Goal: Navigation & Orientation: Find specific page/section

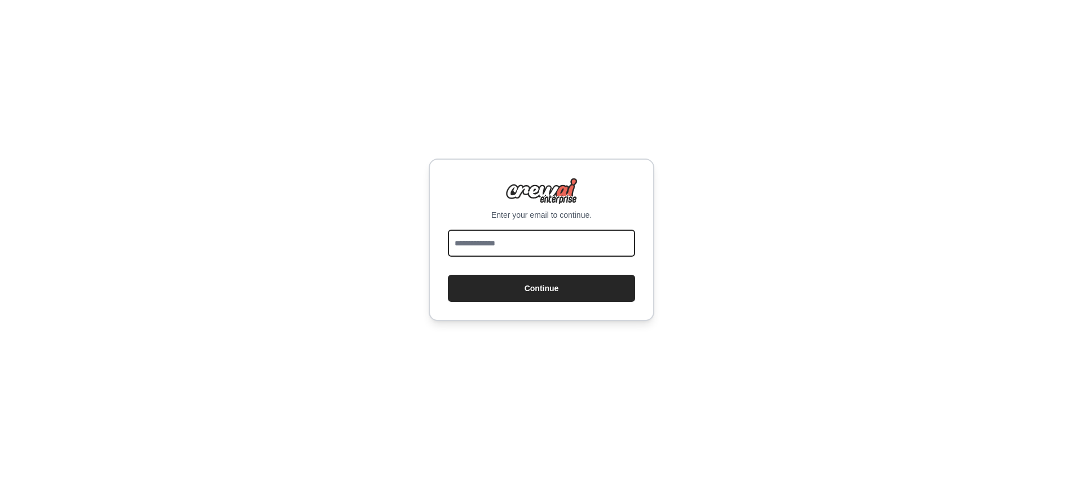
click at [557, 243] on input "email" at bounding box center [541, 242] width 187 height 27
type input "**********"
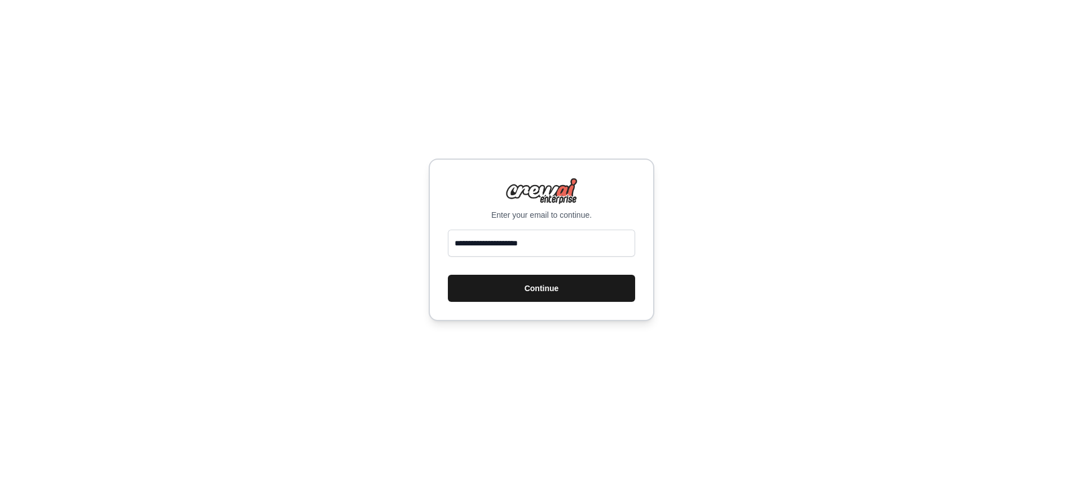
click at [483, 289] on button "Continue" at bounding box center [541, 288] width 187 height 27
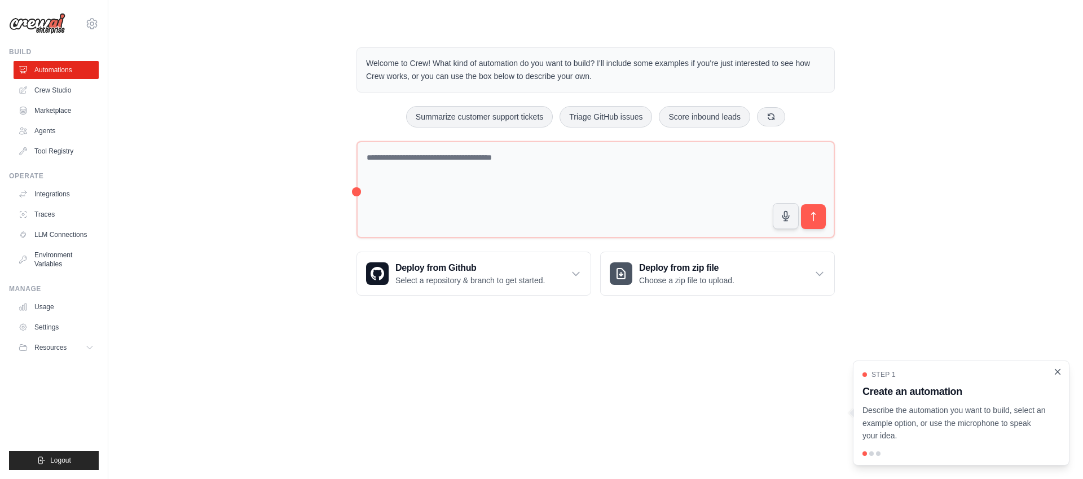
click at [1057, 376] on icon "Close walkthrough" at bounding box center [1057, 372] width 10 height 10
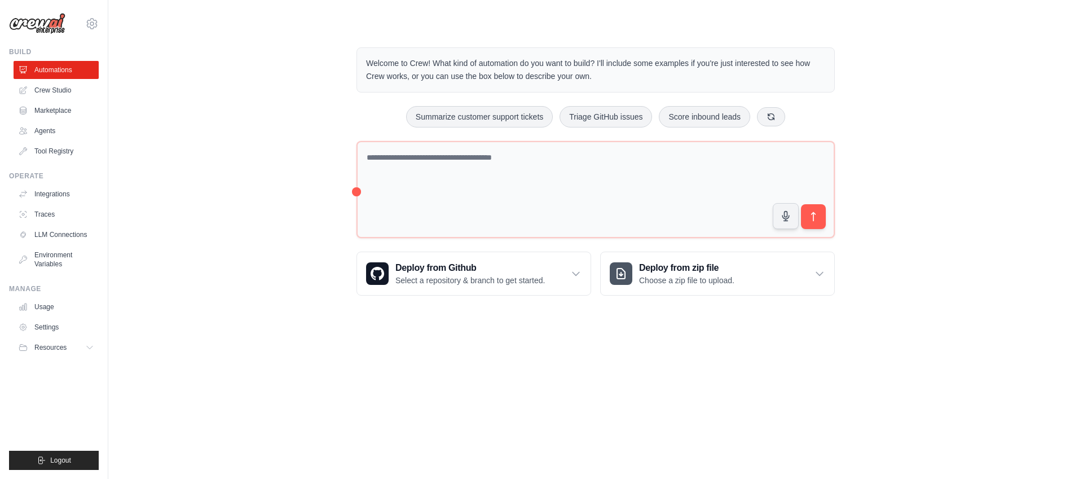
click at [28, 20] on img at bounding box center [37, 23] width 56 height 21
click at [45, 26] on img at bounding box center [37, 23] width 56 height 21
click at [46, 94] on link "Crew Studio" at bounding box center [57, 90] width 85 height 18
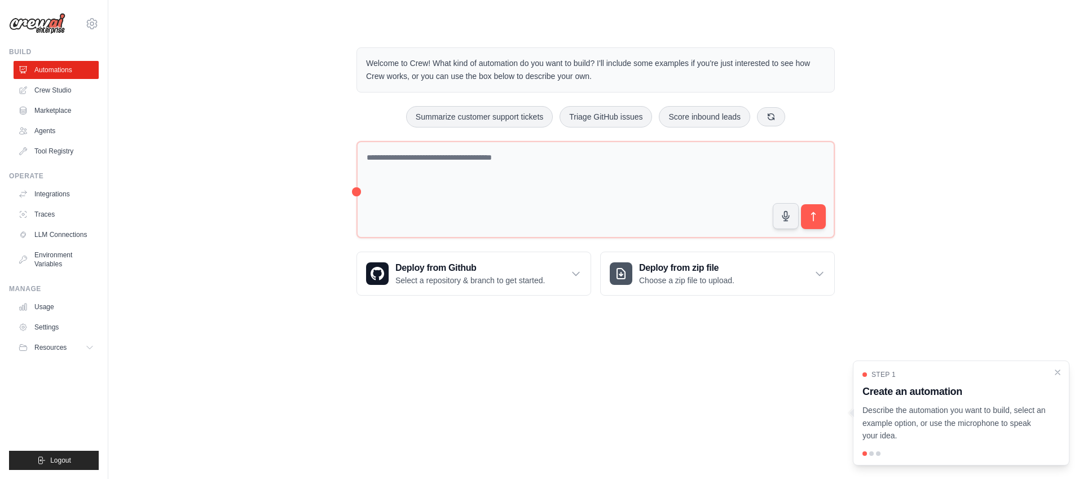
click at [873, 454] on div at bounding box center [960, 453] width 197 height 5
click at [872, 455] on div at bounding box center [960, 453] width 197 height 5
click at [1061, 373] on icon "Close walkthrough" at bounding box center [1057, 372] width 10 height 10
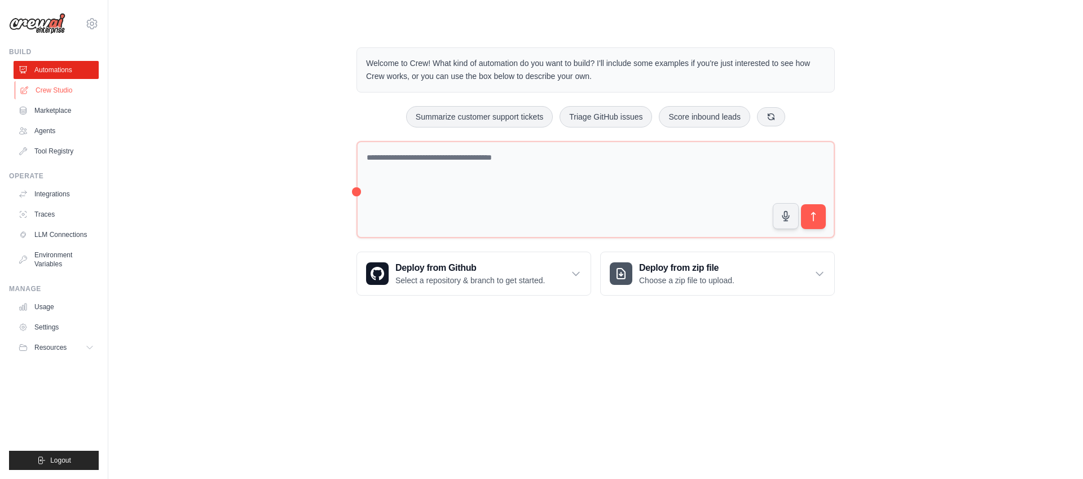
click at [65, 94] on link "Crew Studio" at bounding box center [57, 90] width 85 height 18
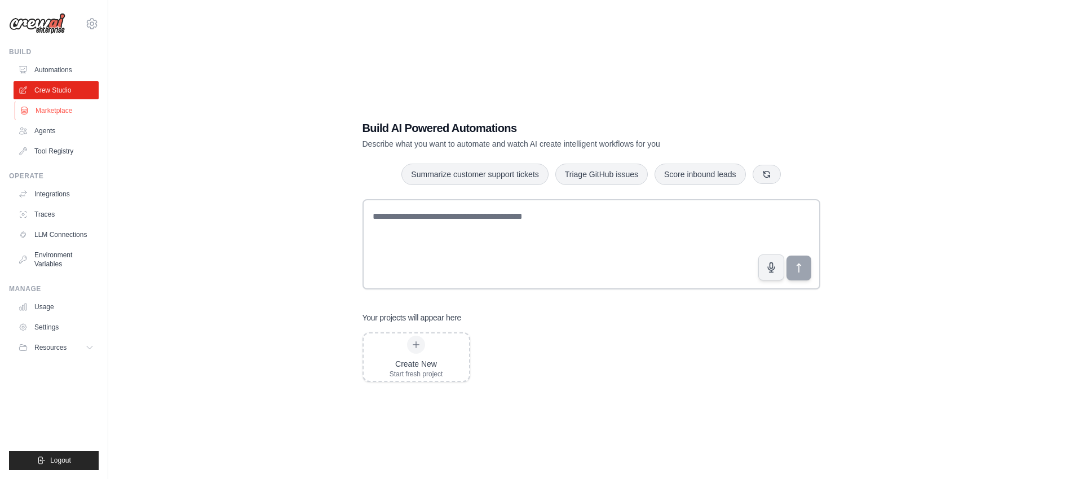
click at [47, 111] on link "Marketplace" at bounding box center [57, 110] width 85 height 18
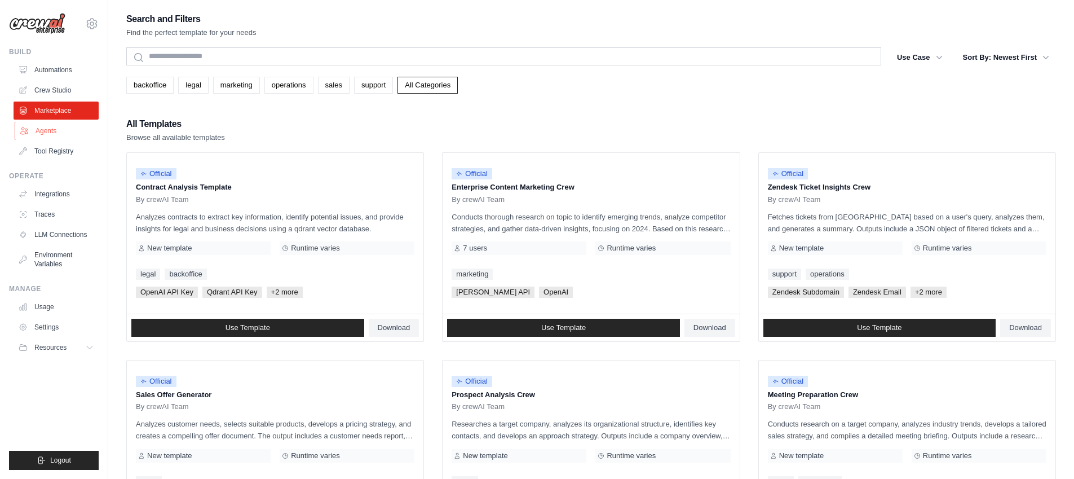
click at [45, 134] on link "Agents" at bounding box center [57, 131] width 85 height 18
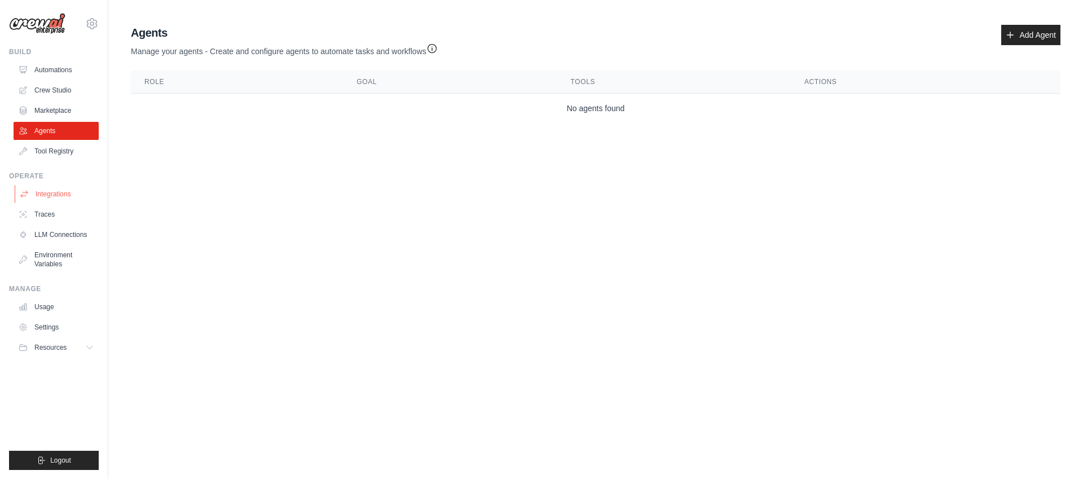
click at [54, 201] on link "Integrations" at bounding box center [57, 194] width 85 height 18
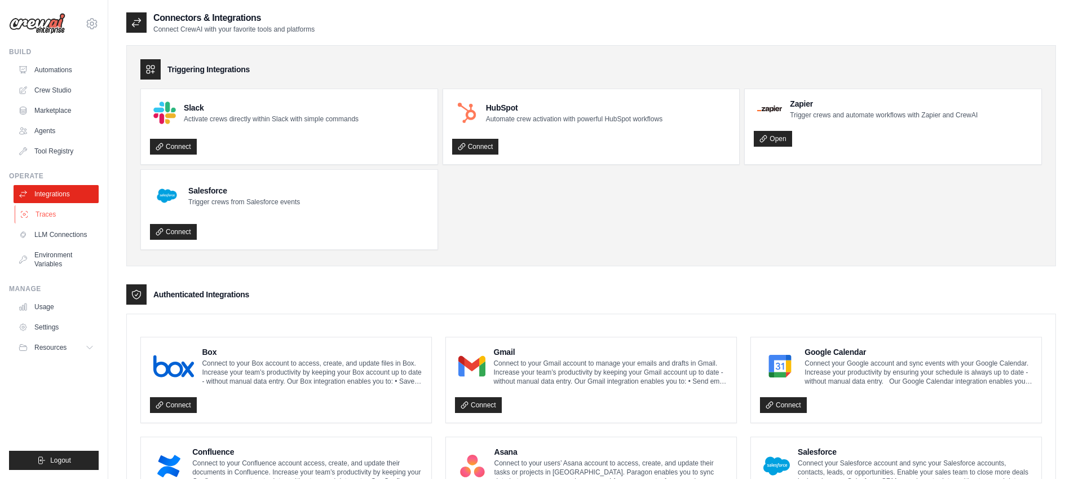
click at [55, 217] on link "Traces" at bounding box center [57, 214] width 85 height 18
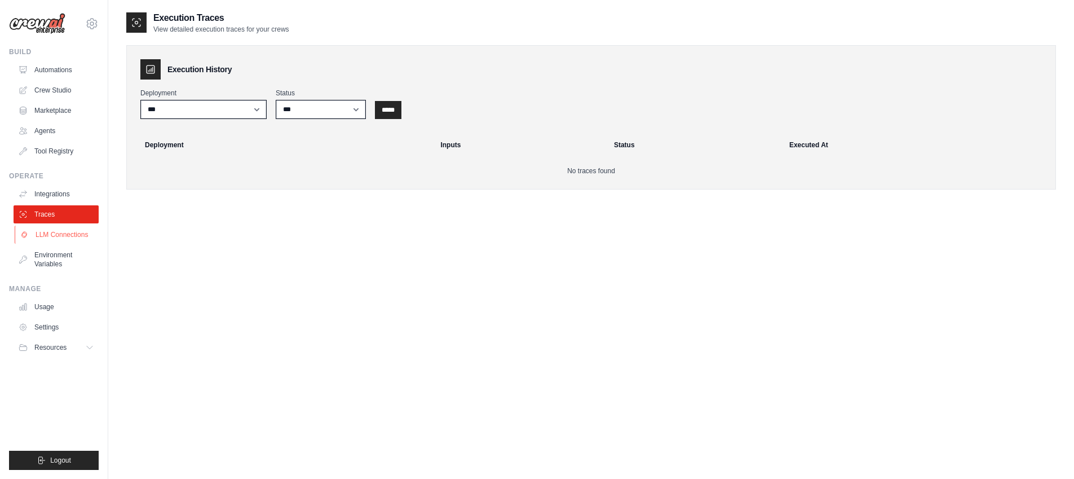
click at [59, 241] on link "LLM Connections" at bounding box center [57, 235] width 85 height 18
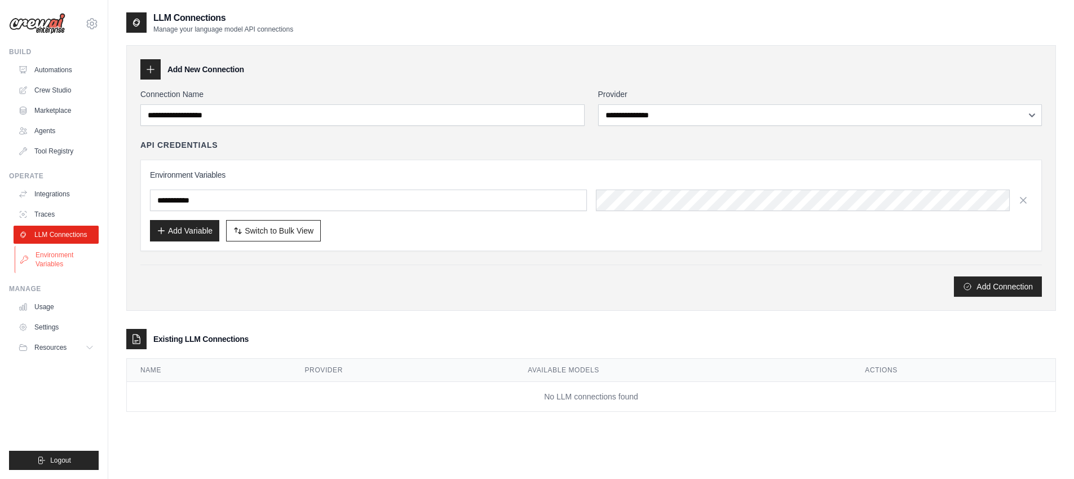
click at [56, 263] on link "Environment Variables" at bounding box center [57, 259] width 85 height 27
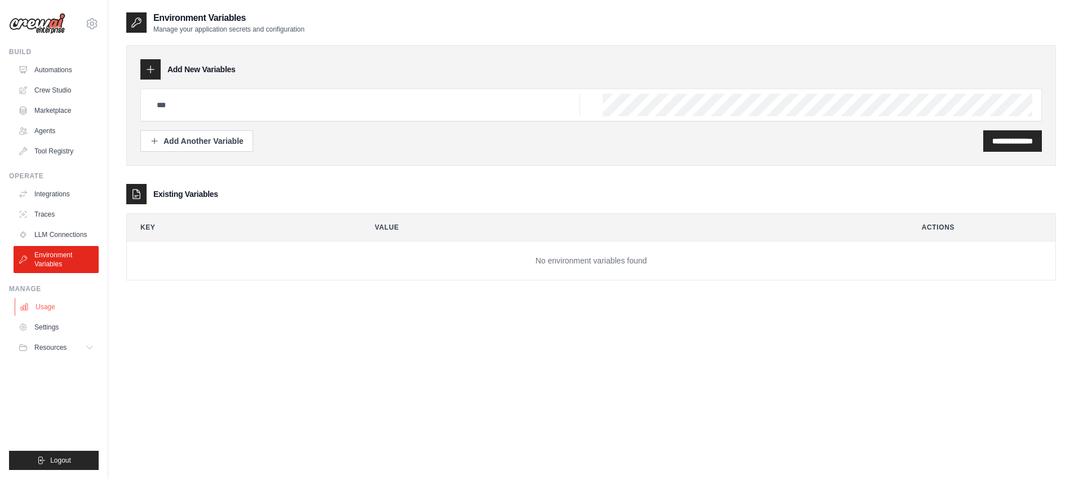
click at [54, 308] on link "Usage" at bounding box center [57, 307] width 85 height 18
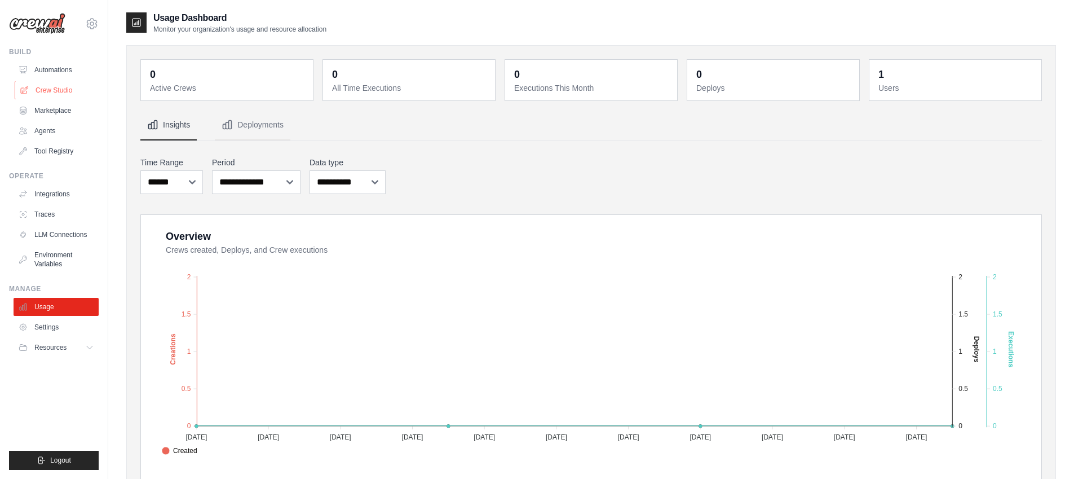
click at [56, 93] on link "Crew Studio" at bounding box center [57, 90] width 85 height 18
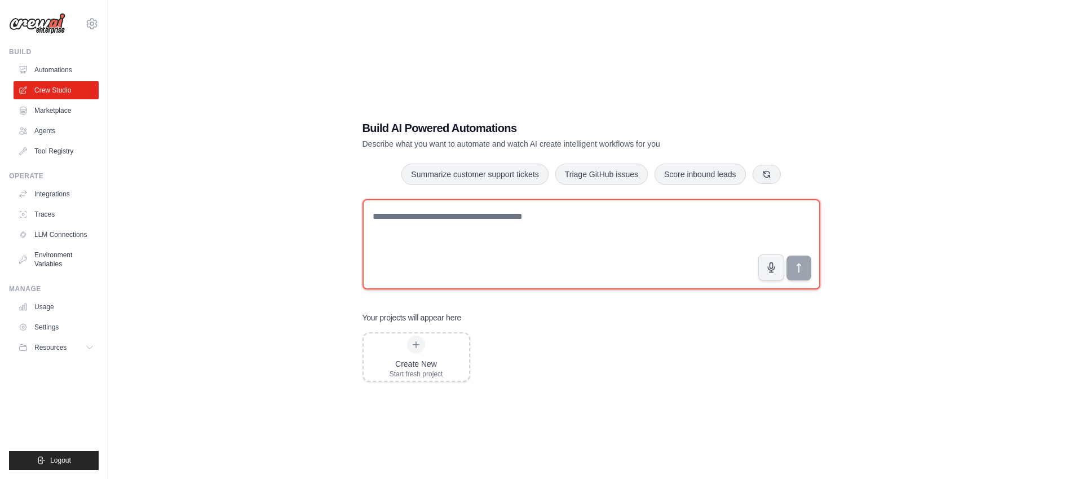
click at [516, 247] on textarea at bounding box center [592, 244] width 458 height 90
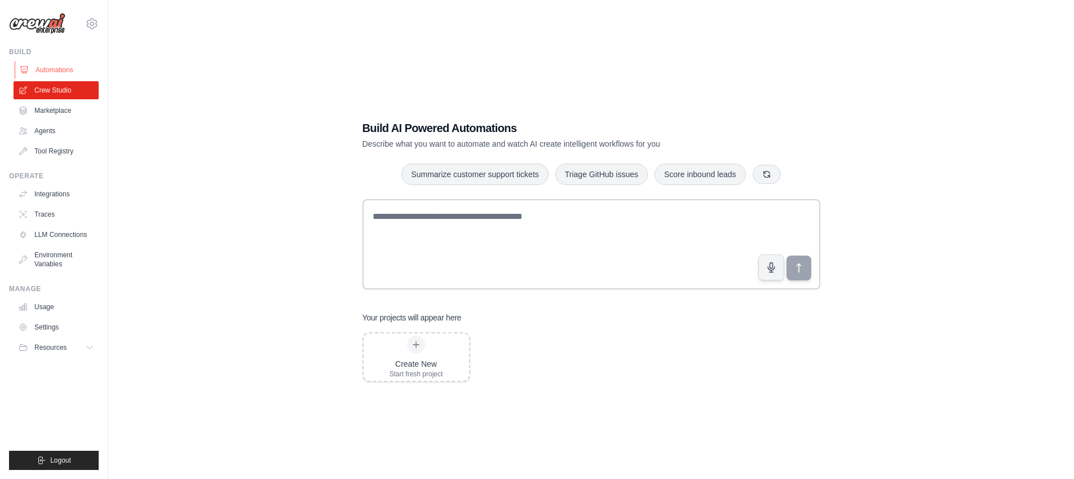
click at [47, 70] on link "Automations" at bounding box center [57, 70] width 85 height 18
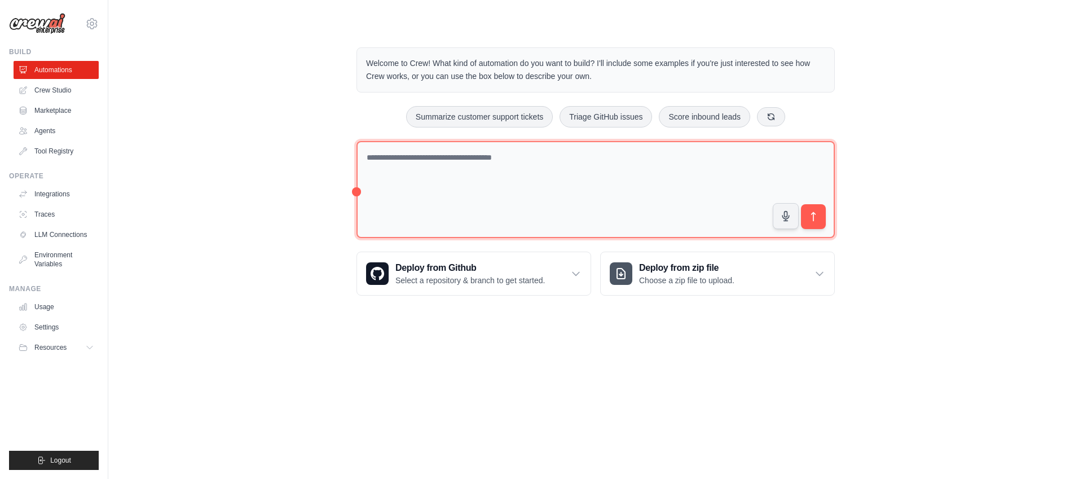
click at [502, 188] on textarea at bounding box center [595, 190] width 478 height 98
click at [32, 28] on img at bounding box center [37, 23] width 56 height 21
click at [86, 25] on icon at bounding box center [92, 24] width 14 height 14
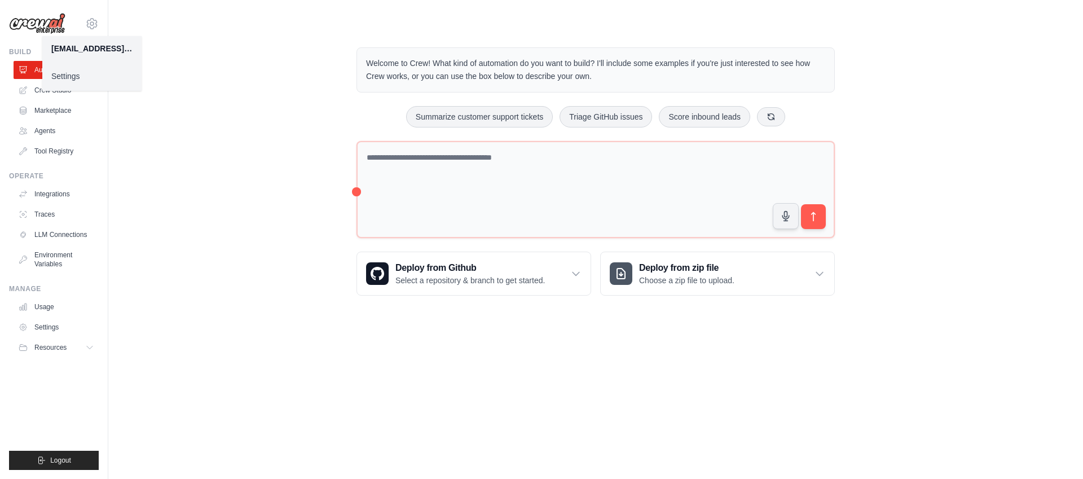
click at [20, 25] on img at bounding box center [37, 23] width 56 height 21
click at [50, 24] on img at bounding box center [37, 23] width 56 height 21
